Goal: Submit feedback/report problem: Submit feedback/report problem

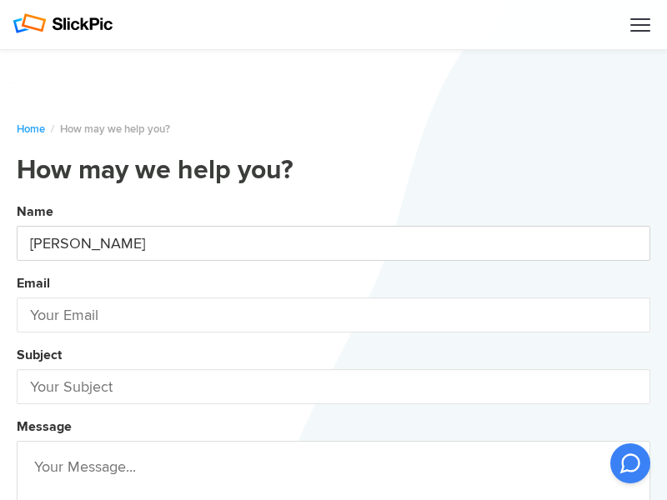
click at [17, 197] on button "Name [PERSON_NAME] Email Subject Message Attachments Submit" at bounding box center [333, 451] width 633 height 508
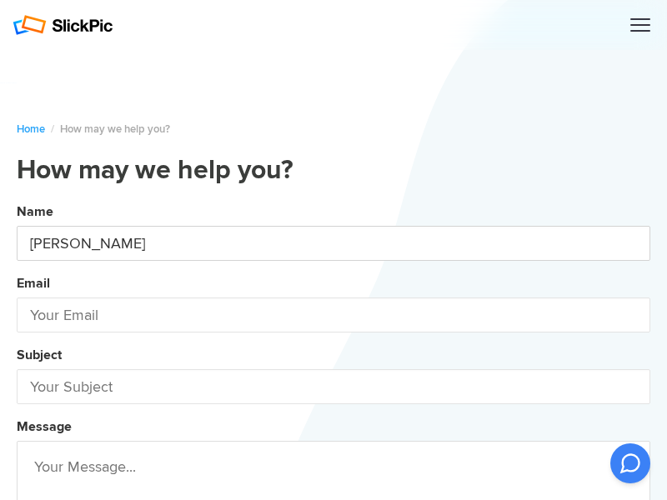
type input "[PERSON_NAME]"
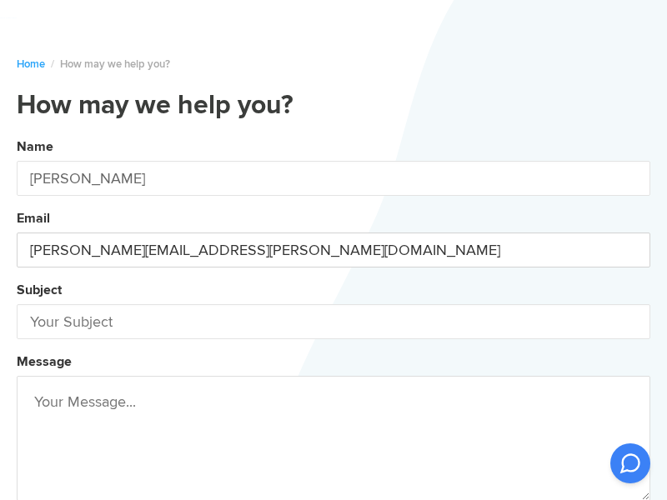
type input "[PERSON_NAME][EMAIL_ADDRESS][PERSON_NAME][DOMAIN_NAME]"
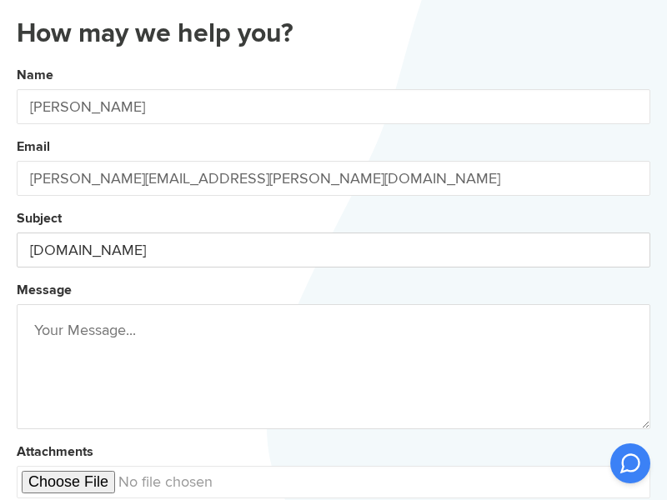
type input "[DOMAIN_NAME]"
click at [17, 61] on button "Name [PERSON_NAME] Email [PERSON_NAME][EMAIL_ADDRESS][PERSON_NAME][DOMAIN_NAME]…" at bounding box center [333, 315] width 633 height 508
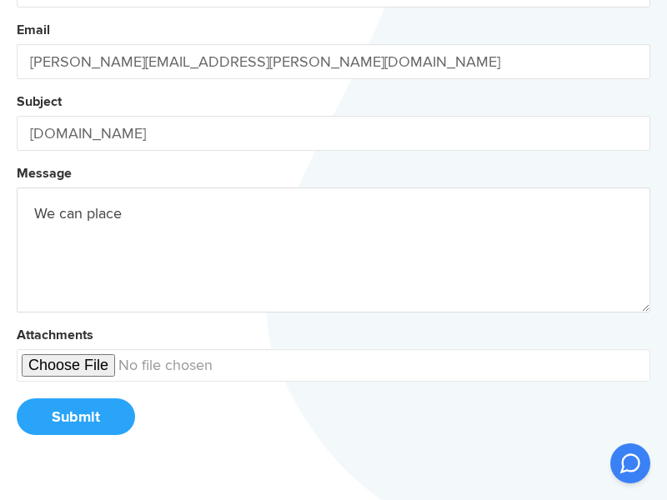
click at [17, 0] on button "Name [PERSON_NAME] Email [PERSON_NAME][EMAIL_ADDRESS][PERSON_NAME][DOMAIN_NAME]…" at bounding box center [333, 198] width 633 height 508
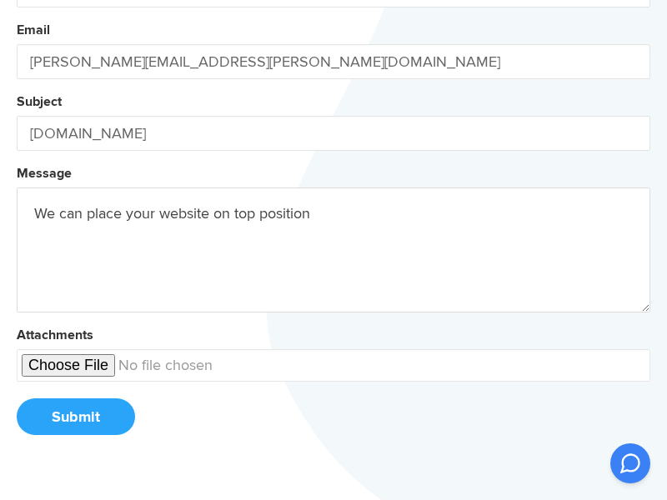
click at [17, 0] on button "Name [PERSON_NAME] Email [PERSON_NAME][EMAIL_ADDRESS][PERSON_NAME][DOMAIN_NAME]…" at bounding box center [333, 198] width 633 height 508
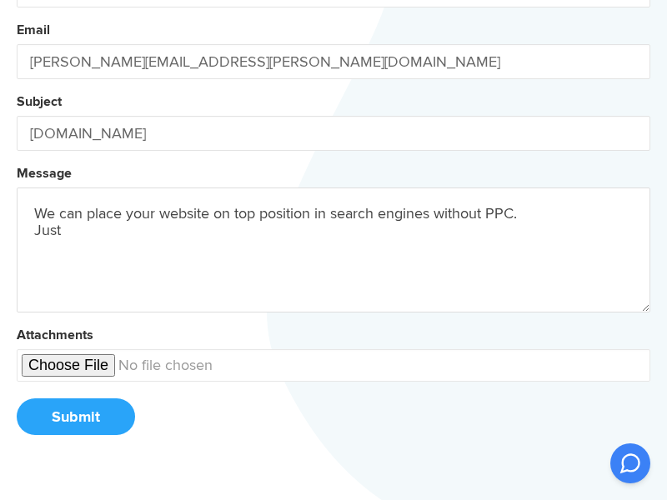
click at [17, 0] on button "Name [PERSON_NAME] Email [PERSON_NAME][EMAIL_ADDRESS][PERSON_NAME][DOMAIN_NAME]…" at bounding box center [333, 198] width 633 height 508
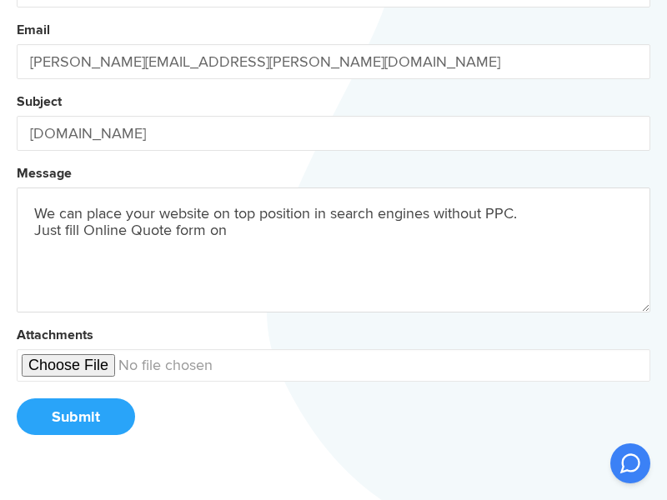
click at [17, 0] on button "Name [PERSON_NAME] Email [PERSON_NAME][EMAIL_ADDRESS][PERSON_NAME][DOMAIN_NAME]…" at bounding box center [333, 198] width 633 height 508
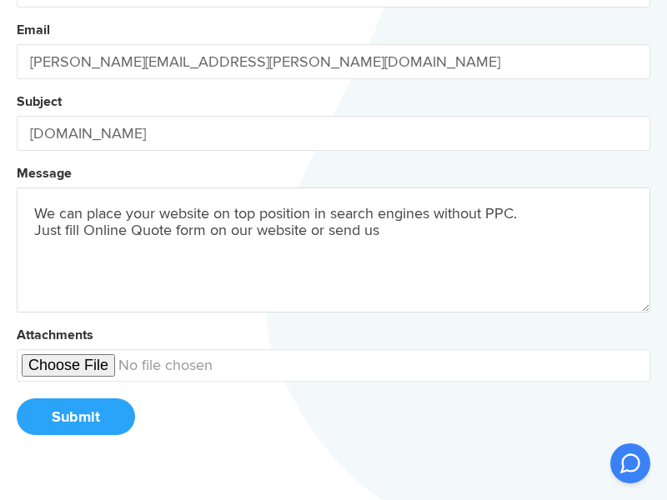
click at [17, 0] on button "Name [PERSON_NAME] Email [PERSON_NAME][EMAIL_ADDRESS][PERSON_NAME][DOMAIN_NAME]…" at bounding box center [333, 198] width 633 height 508
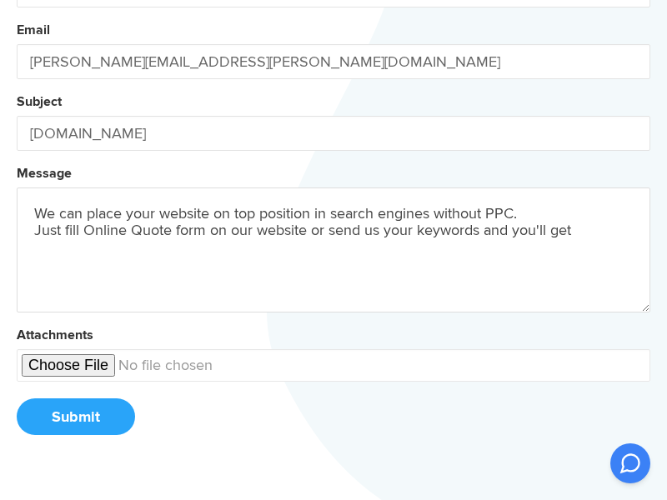
click at [17, 0] on button "Name [PERSON_NAME] Email [PERSON_NAME][EMAIL_ADDRESS][PERSON_NAME][DOMAIN_NAME]…" at bounding box center [333, 198] width 633 height 508
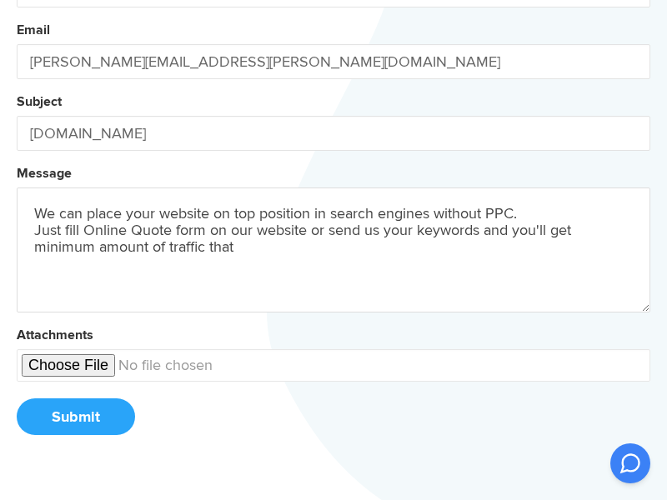
click at [17, 0] on button "Name [PERSON_NAME] Email [PERSON_NAME][EMAIL_ADDRESS][PERSON_NAME][DOMAIN_NAME]…" at bounding box center [333, 198] width 633 height 508
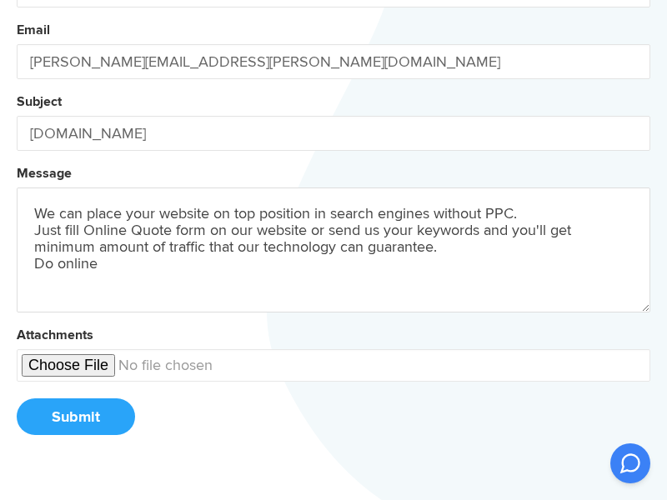
click at [17, 0] on button "Name [PERSON_NAME] Email [PERSON_NAME][EMAIL_ADDRESS][PERSON_NAME][DOMAIN_NAME]…" at bounding box center [333, 198] width 633 height 508
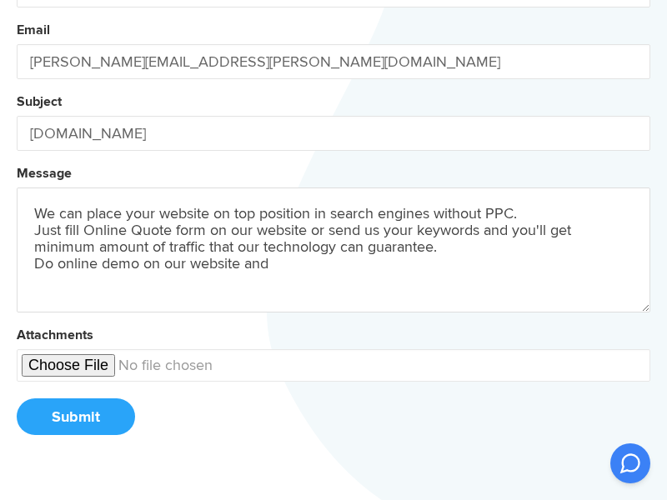
click at [17, 0] on button "Name [PERSON_NAME] Email [PERSON_NAME][EMAIL_ADDRESS][PERSON_NAME][DOMAIN_NAME]…" at bounding box center [333, 198] width 633 height 508
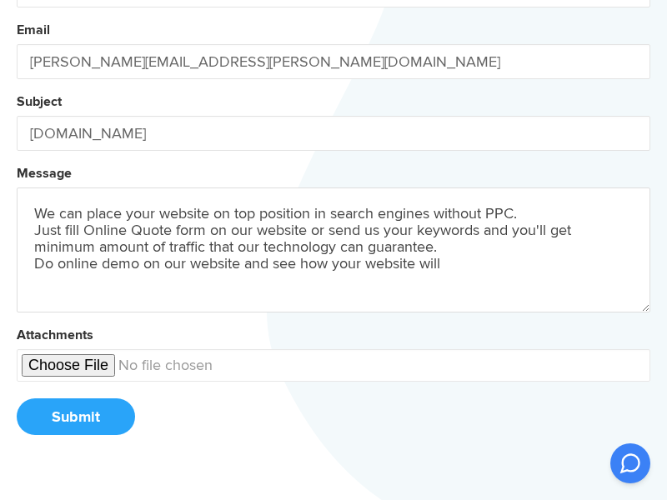
click at [17, 0] on button "Name [PERSON_NAME] Email [PERSON_NAME][EMAIL_ADDRESS][PERSON_NAME][DOMAIN_NAME]…" at bounding box center [333, 198] width 633 height 508
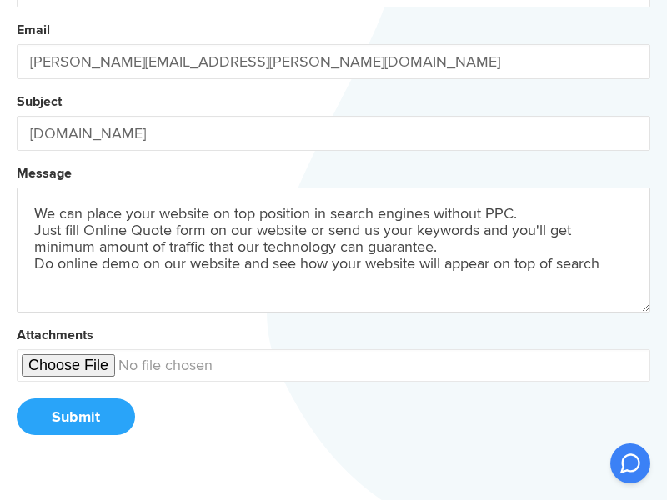
click at [17, 0] on button "Name [PERSON_NAME] Email [PERSON_NAME][EMAIL_ADDRESS][PERSON_NAME][DOMAIN_NAME]…" at bounding box center [333, 198] width 633 height 508
type textarea "We can place your website on top position in search engines without PPC. Just f…"
click at [75, 417] on button "Submit" at bounding box center [76, 416] width 118 height 37
